Goal: Navigation & Orientation: Find specific page/section

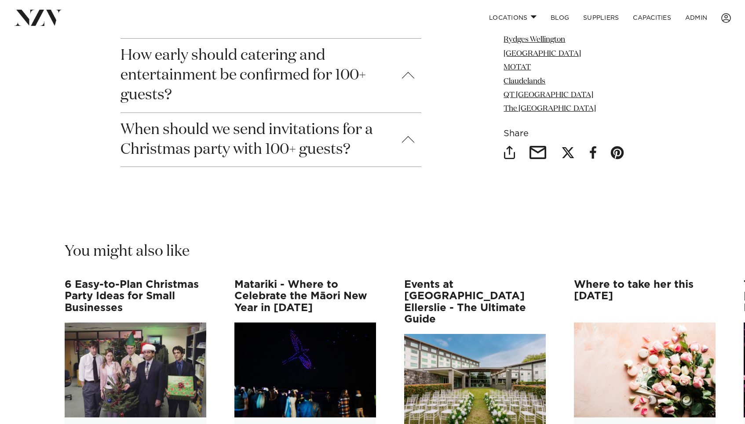
scroll to position [3399, 0]
